Goal: Task Accomplishment & Management: Complete application form

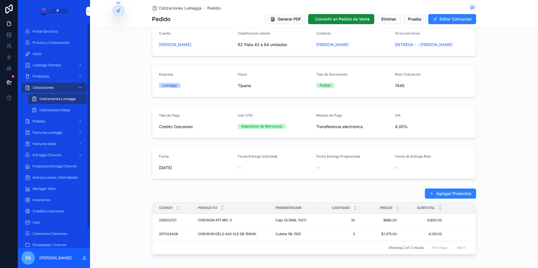
scroll to position [28, 0]
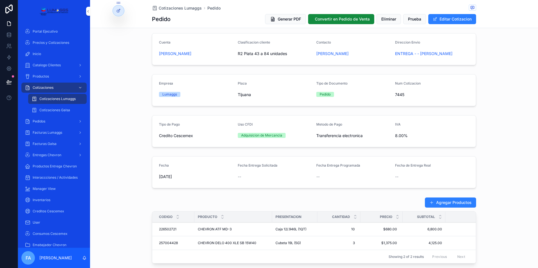
click at [173, 9] on span "Cotizaciones Lumaggs" at bounding box center [180, 8] width 43 height 6
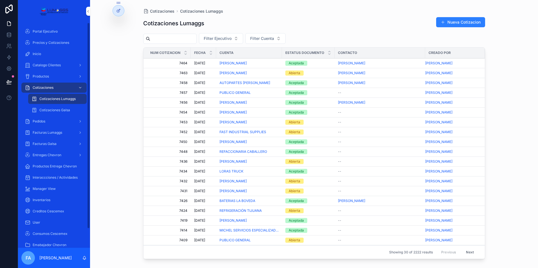
click at [42, 120] on span "Pedidos" at bounding box center [39, 121] width 13 height 5
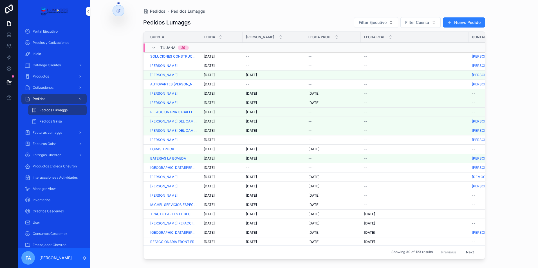
click at [210, 56] on span "[DATE]" at bounding box center [209, 56] width 11 height 5
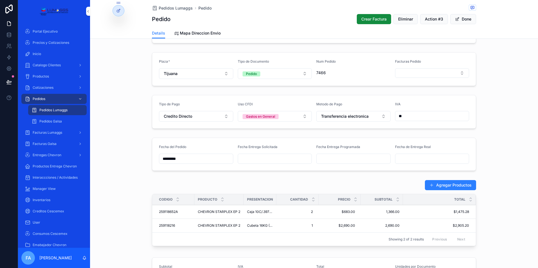
scroll to position [124, 0]
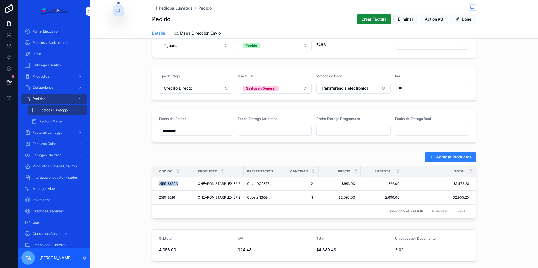
drag, startPoint x: 154, startPoint y: 184, endPoint x: 177, endPoint y: 184, distance: 22.5
click at [177, 184] on td "259118652A 259118652A" at bounding box center [173, 184] width 42 height 14
copy span "259118652A"
drag, startPoint x: 156, startPoint y: 196, endPoint x: 175, endPoint y: 197, distance: 19.2
click at [175, 197] on td "259118216 259118216" at bounding box center [173, 198] width 42 height 14
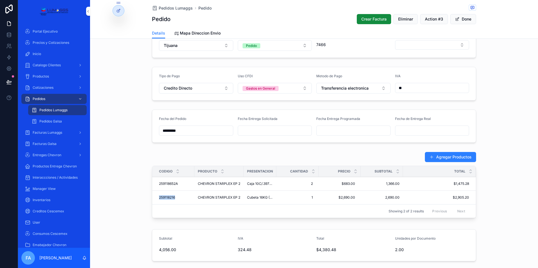
copy span "259118216"
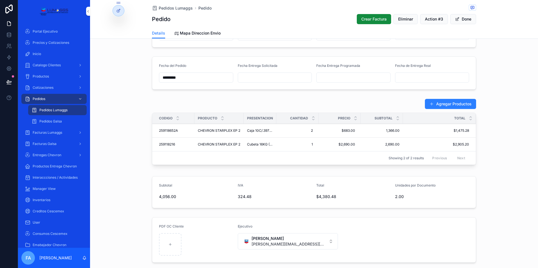
scroll to position [181, 0]
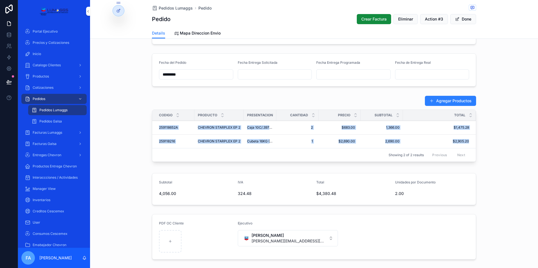
drag, startPoint x: 154, startPoint y: 126, endPoint x: 470, endPoint y: 143, distance: 316.9
click at [470, 143] on tbody "259118652A 259118652A CHEVRON STARPLEX EP 2 CHEVRON STARPLEX EP 2 Caja 10C/.397…" at bounding box center [313, 135] width 323 height 28
copy tbody "259118652A 259118652A CHEVRON STARPLEX EP 2 CHEVRON STARPLEX EP 2 Caja 10C/.397…"
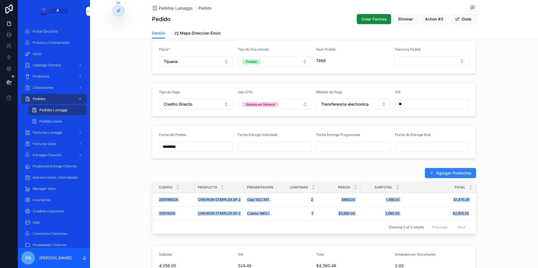
scroll to position [96, 0]
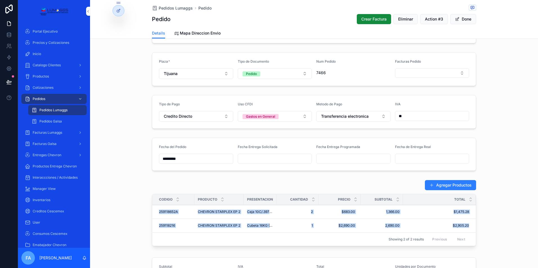
click at [253, 161] on input "scrollable content" at bounding box center [275, 159] width 74 height 8
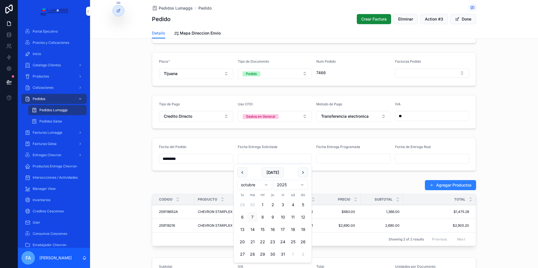
click at [254, 217] on button "7" at bounding box center [252, 217] width 10 height 10
type input "*********"
click at [328, 158] on input "scrollable content" at bounding box center [353, 159] width 74 height 8
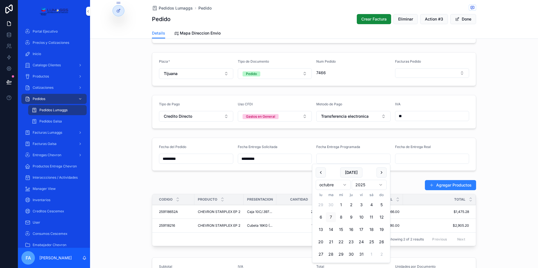
click at [331, 216] on button "7" at bounding box center [331, 217] width 10 height 10
type input "*********"
click at [171, 5] on div "Pedidos Lumaggs Pedido" at bounding box center [314, 8] width 324 height 7
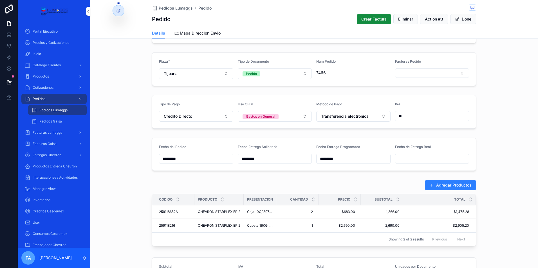
click at [171, 8] on span "Pedidos Lumaggs" at bounding box center [176, 8] width 34 height 6
